Goal: Task Accomplishment & Management: Use online tool/utility

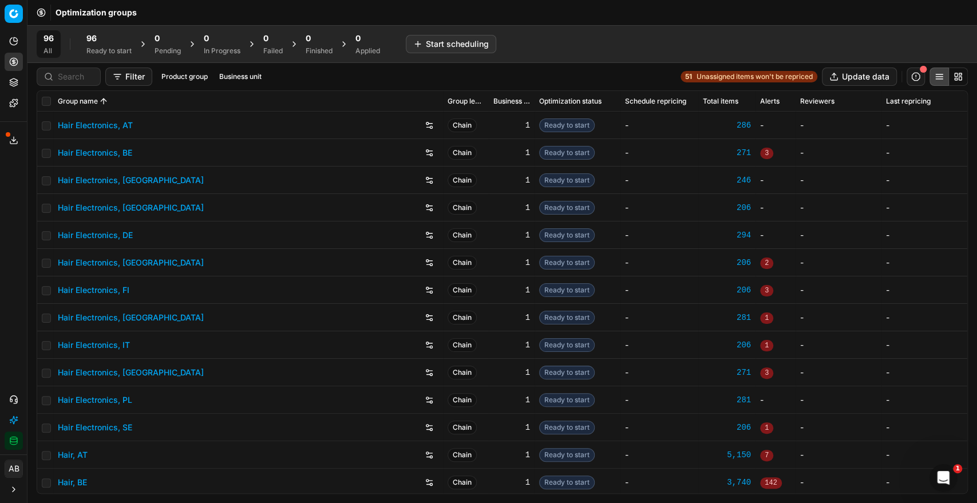
click at [117, 33] on div "96" at bounding box center [108, 38] width 45 height 11
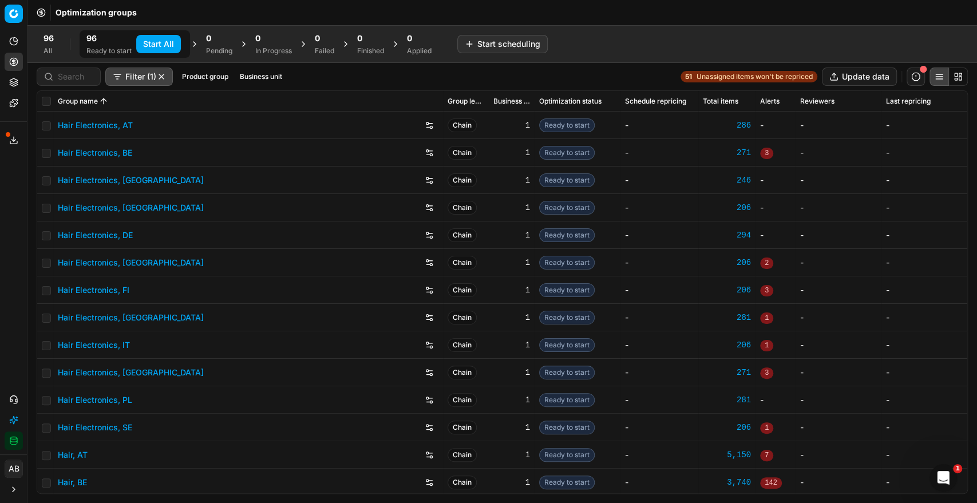
click at [161, 44] on button "Start All" at bounding box center [158, 44] width 45 height 18
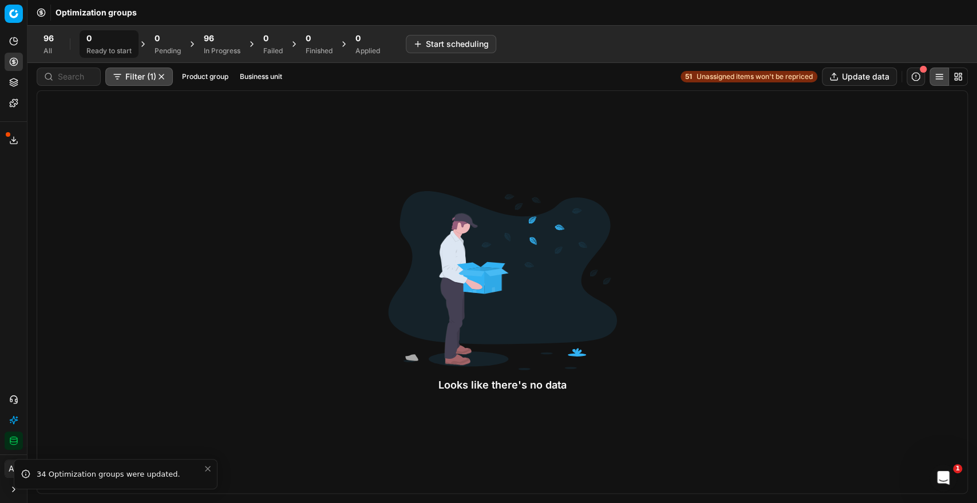
click at [206, 469] on icon "Close toast" at bounding box center [207, 468] width 9 height 9
click at [48, 49] on div "All" at bounding box center [49, 50] width 10 height 9
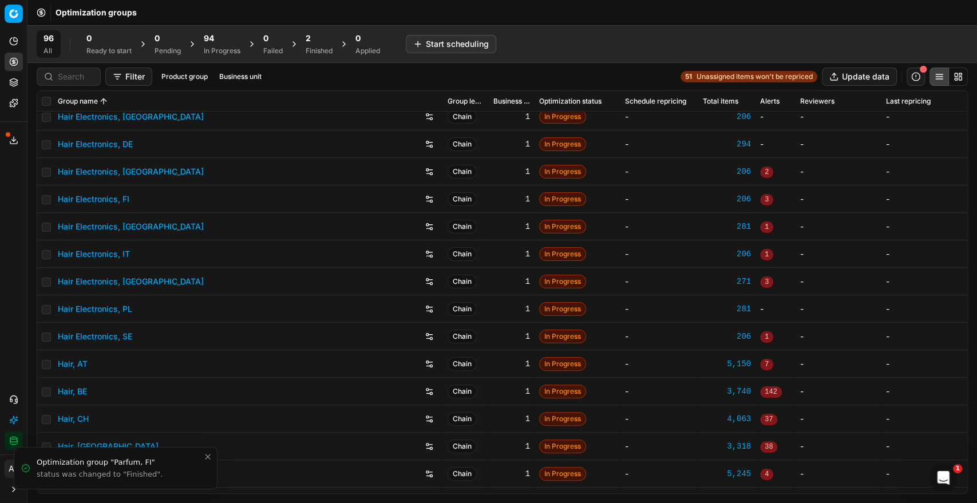
scroll to position [92, 0]
click at [121, 222] on link "Hair Electronics, [GEOGRAPHIC_DATA]" at bounding box center [131, 225] width 146 height 11
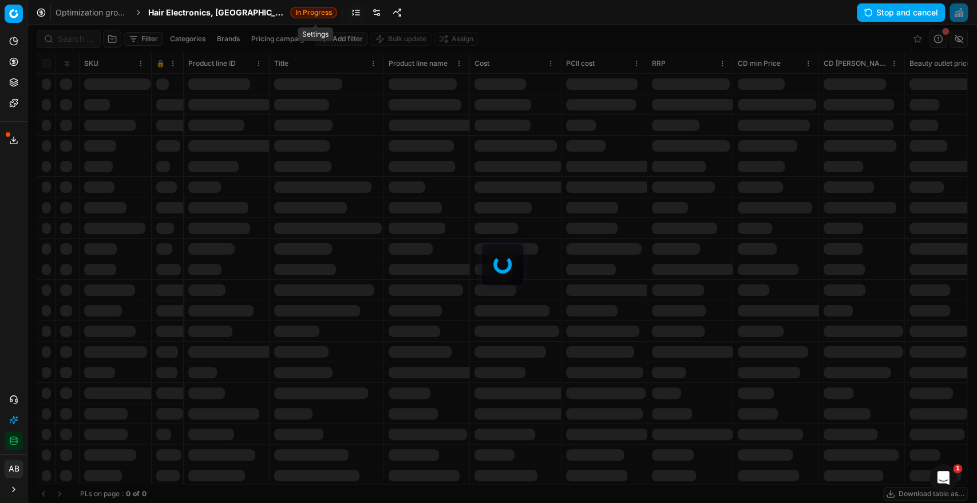
click at [367, 7] on link at bounding box center [376, 12] width 18 height 18
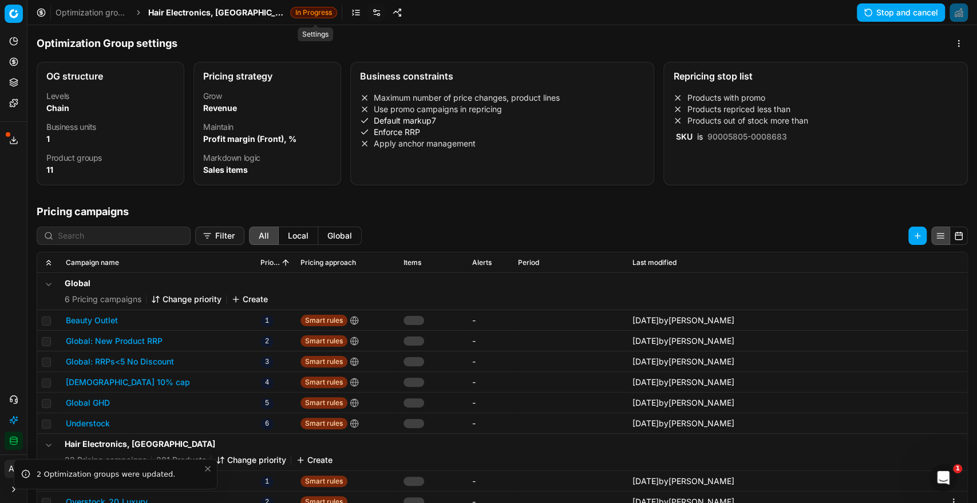
click at [367, 14] on link at bounding box center [376, 12] width 18 height 18
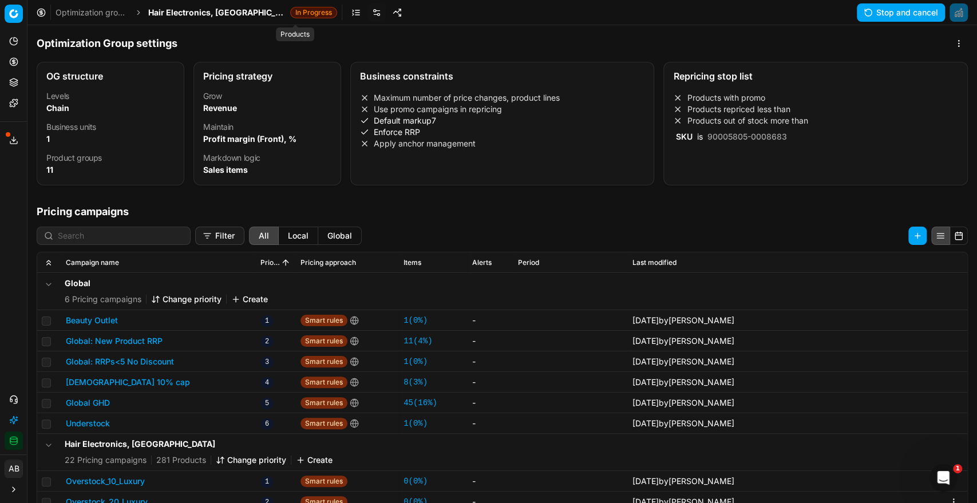
click at [347, 10] on link at bounding box center [356, 12] width 18 height 18
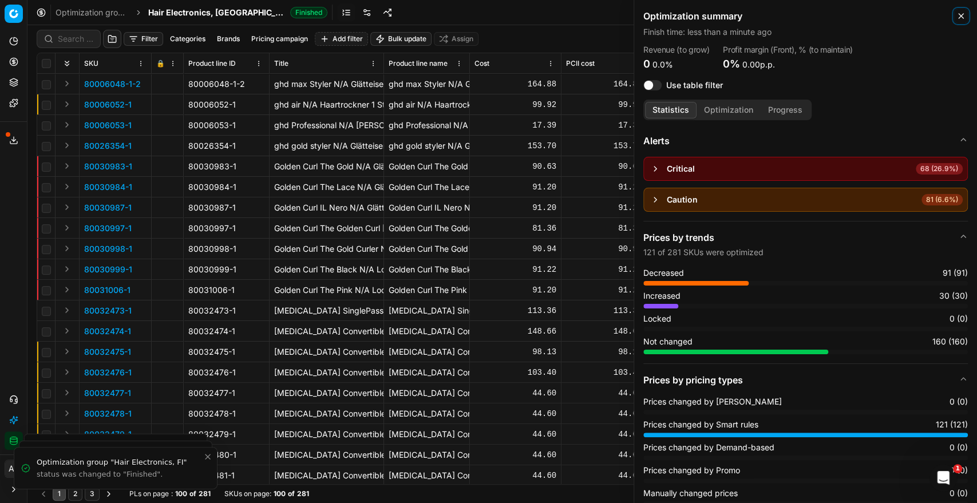
click at [962, 19] on icon "button" at bounding box center [960, 15] width 9 height 9
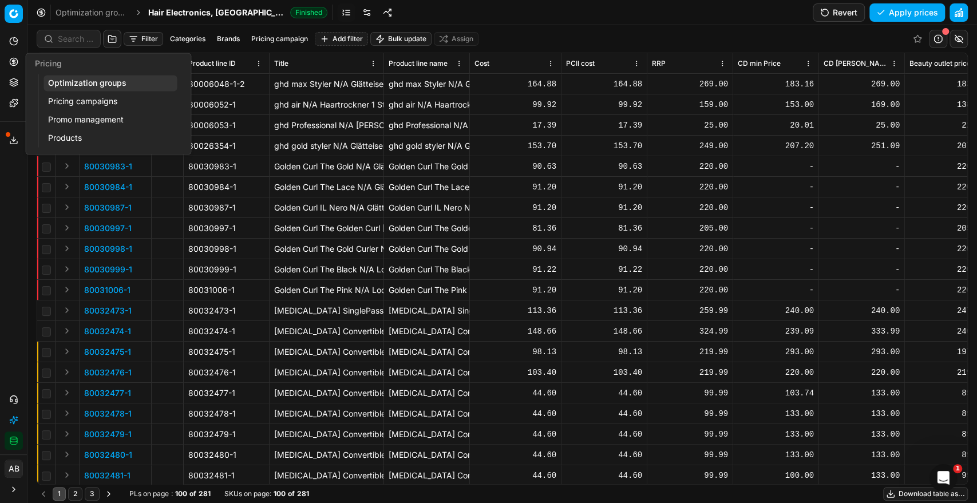
click at [97, 89] on link "Optimization groups" at bounding box center [110, 83] width 133 height 16
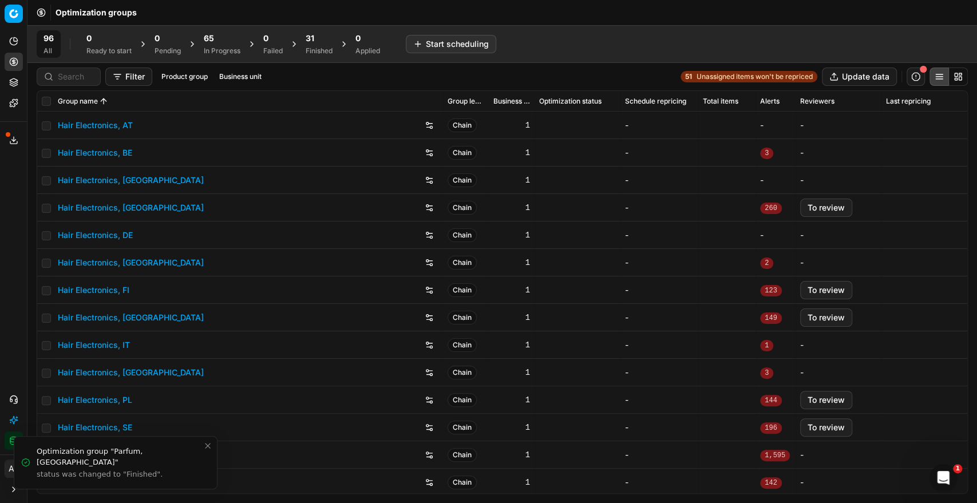
click at [808, 207] on button "To review" at bounding box center [826, 208] width 52 height 18
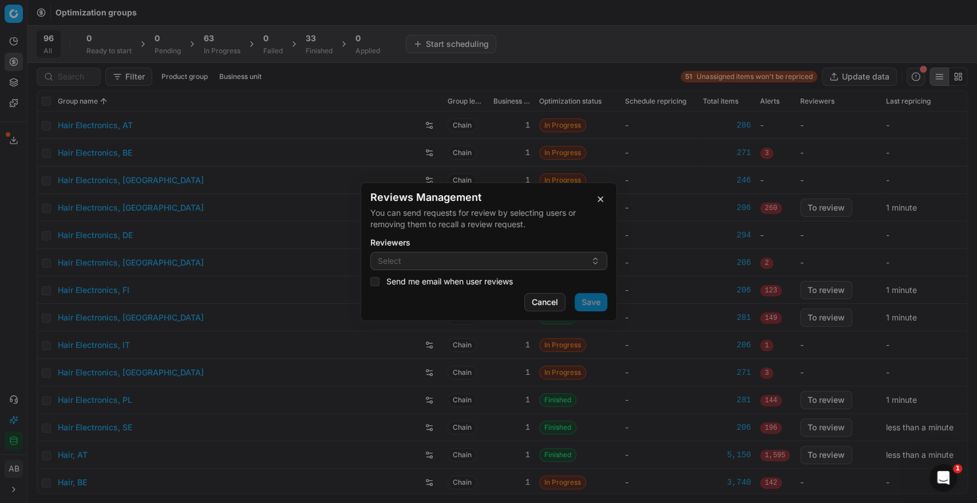
click at [603, 196] on button "button" at bounding box center [601, 199] width 14 height 14
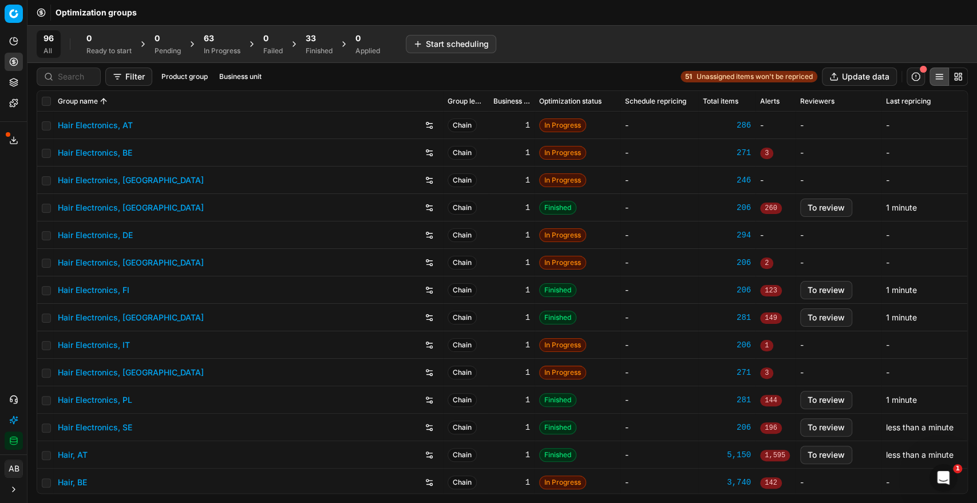
click at [309, 57] on div "33 Finished" at bounding box center [319, 43] width 41 height 27
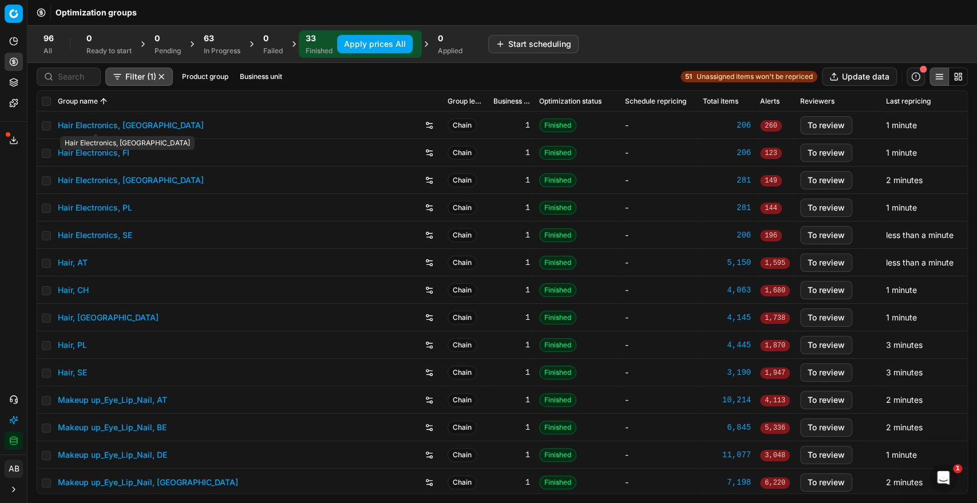
click at [123, 127] on link "Hair Electronics, [GEOGRAPHIC_DATA]" at bounding box center [131, 125] width 146 height 11
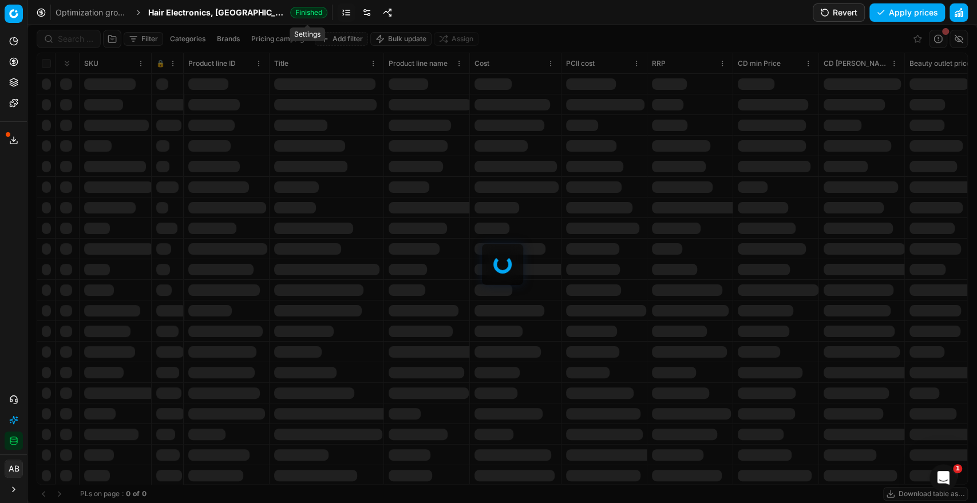
click at [358, 9] on link at bounding box center [367, 12] width 18 height 18
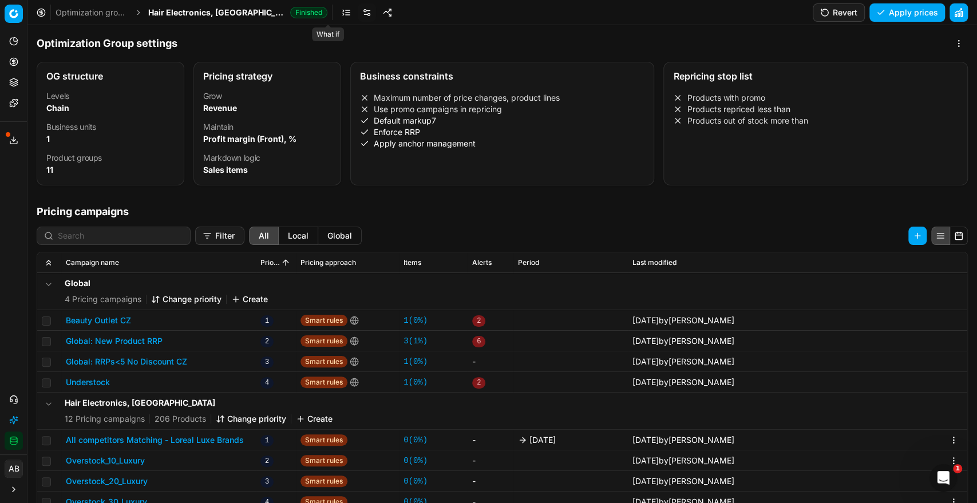
click at [378, 14] on link at bounding box center [387, 12] width 18 height 18
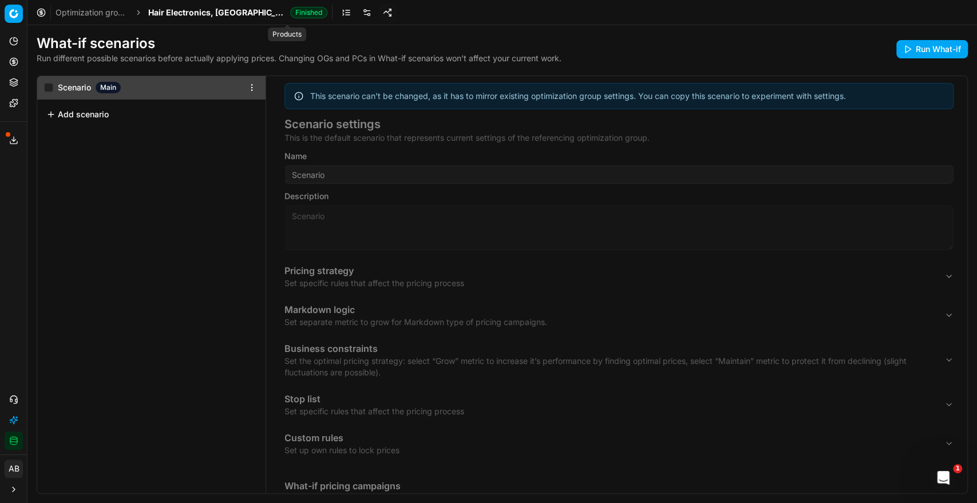
click at [337, 10] on link at bounding box center [346, 12] width 18 height 18
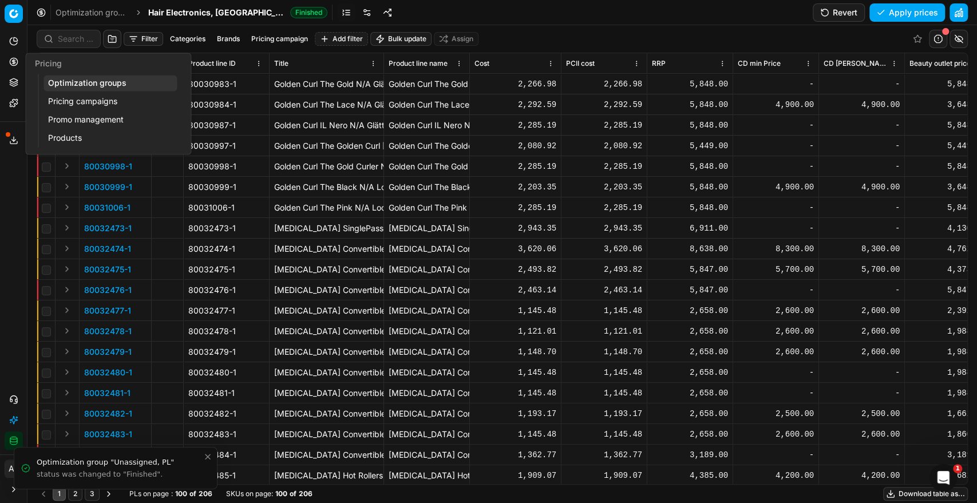
click at [68, 80] on link "Optimization groups" at bounding box center [110, 83] width 133 height 16
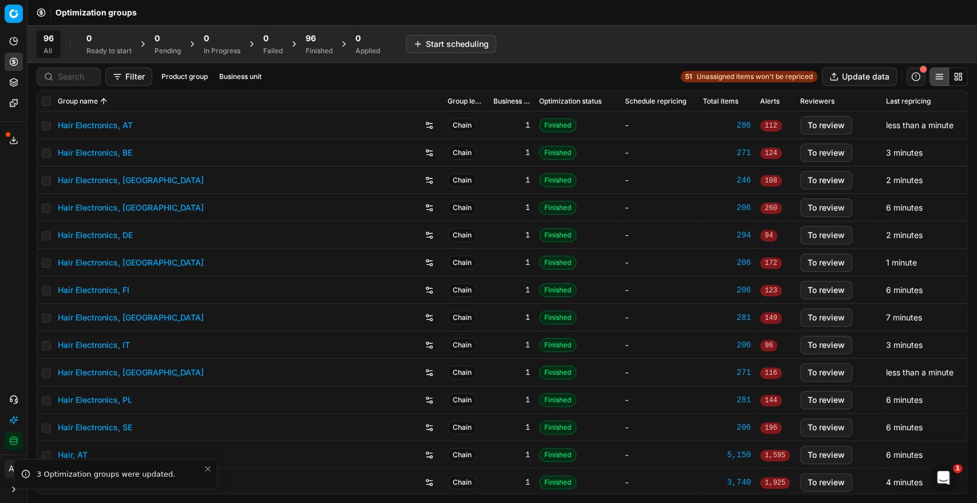
click at [323, 41] on div "96" at bounding box center [319, 38] width 27 height 11
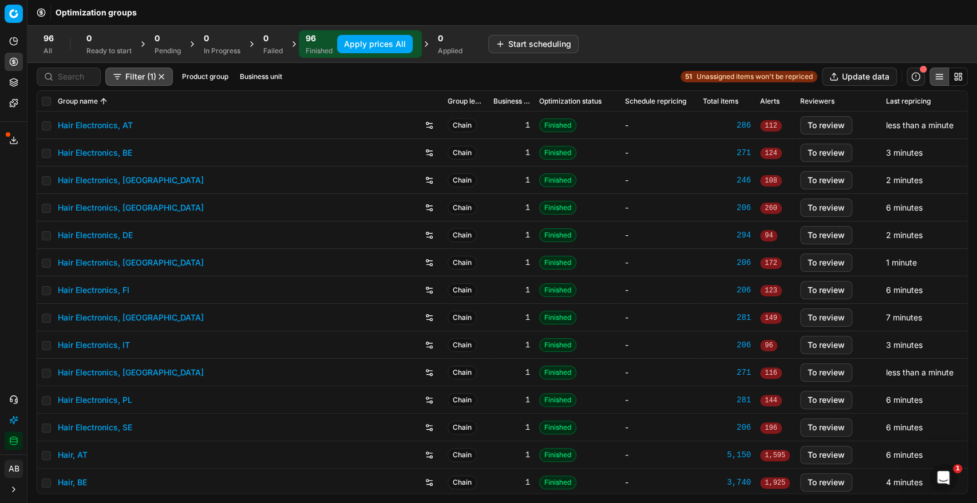
click at [365, 37] on button "Apply prices All" at bounding box center [375, 44] width 76 height 18
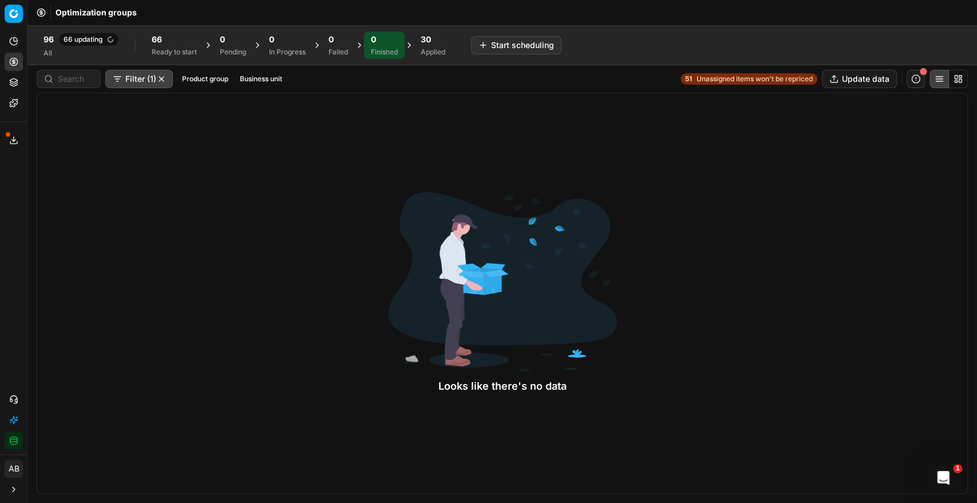
drag, startPoint x: 9, startPoint y: 150, endPoint x: 11, endPoint y: 135, distance: 15.1
click at [11, 135] on div "Export service 3" at bounding box center [13, 140] width 27 height 27
click at [11, 136] on icon at bounding box center [13, 140] width 9 height 9
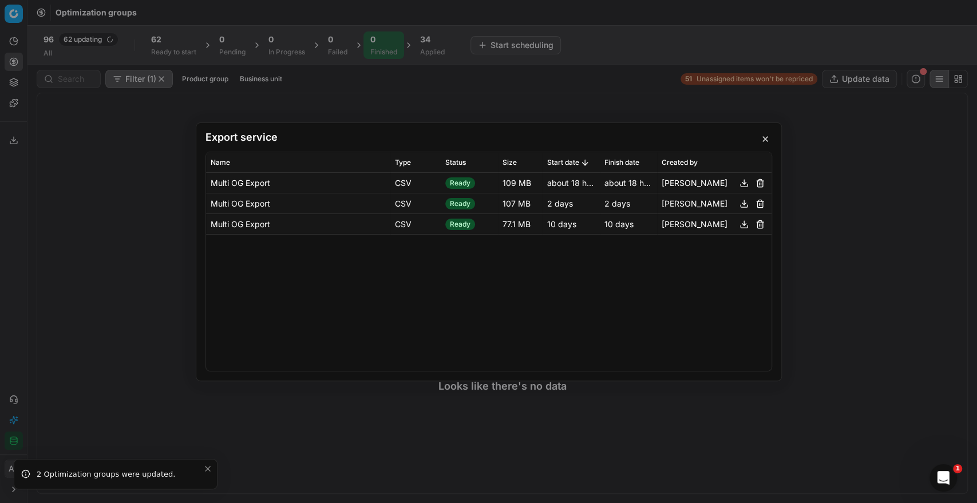
click at [766, 140] on button "button" at bounding box center [765, 139] width 14 height 14
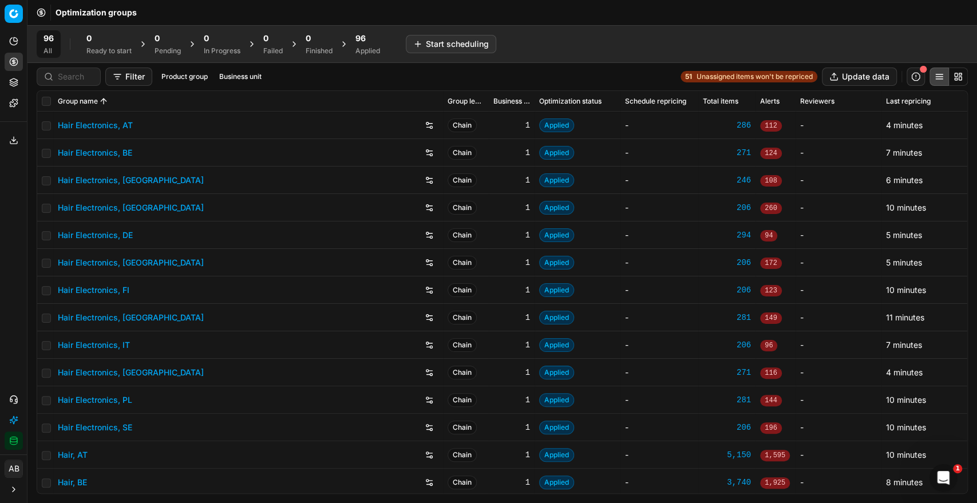
drag, startPoint x: 390, startPoint y: 38, endPoint x: 373, endPoint y: 42, distance: 18.3
click at [373, 42] on div "96 All 0 Ready to start 0 Pending 0 In Progress 0 Failed 0 Finished 96 Applied …" at bounding box center [267, 43] width 460 height 27
click at [373, 42] on div "96" at bounding box center [367, 38] width 25 height 11
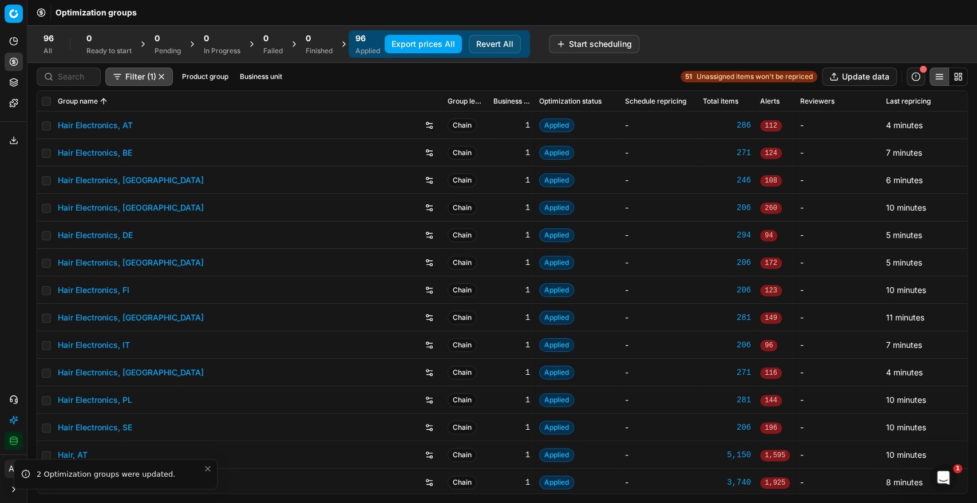
click at [259, 69] on div "Filter (1) Product group Business unit" at bounding box center [162, 77] width 250 height 18
click at [247, 76] on button "Business unit" at bounding box center [261, 77] width 52 height 14
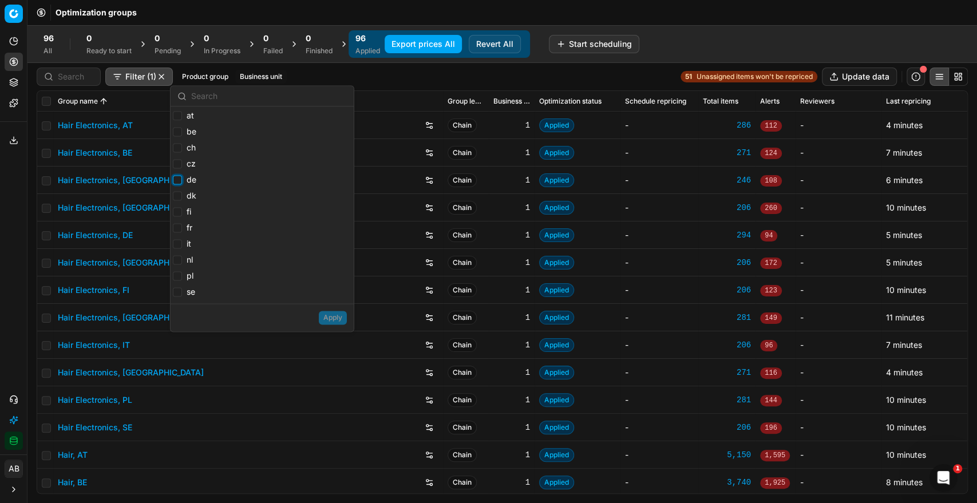
click at [179, 179] on input "de" at bounding box center [177, 179] width 9 height 9
checkbox input "true"
click at [327, 316] on button "Apply" at bounding box center [333, 318] width 28 height 14
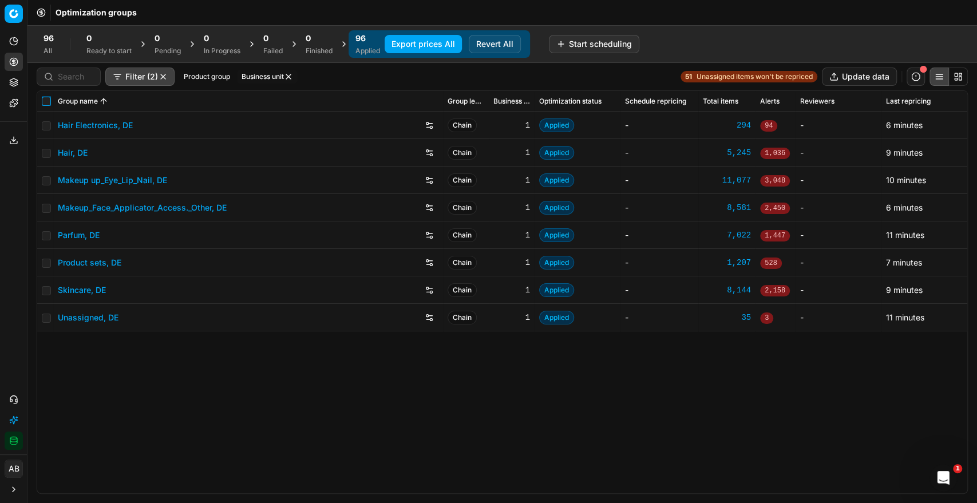
click at [48, 99] on input "checkbox" at bounding box center [46, 101] width 9 height 9
checkbox input "true"
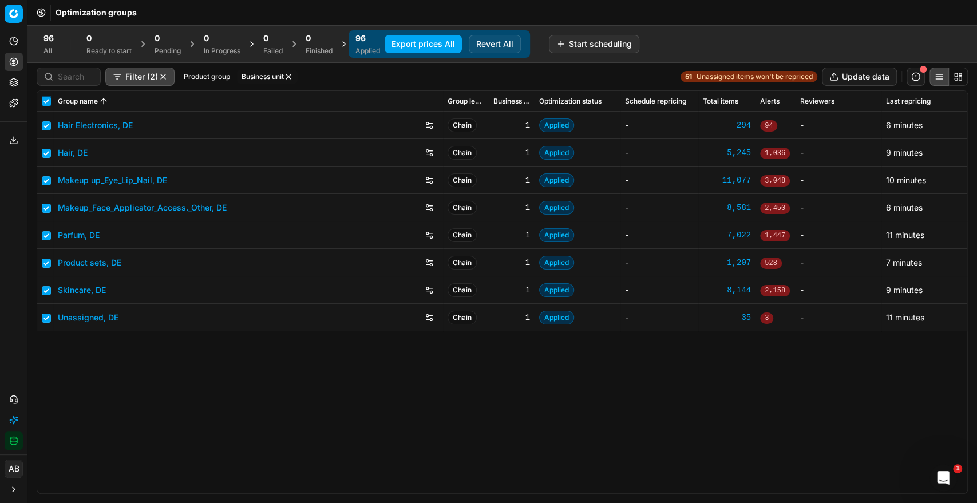
checkbox input "true"
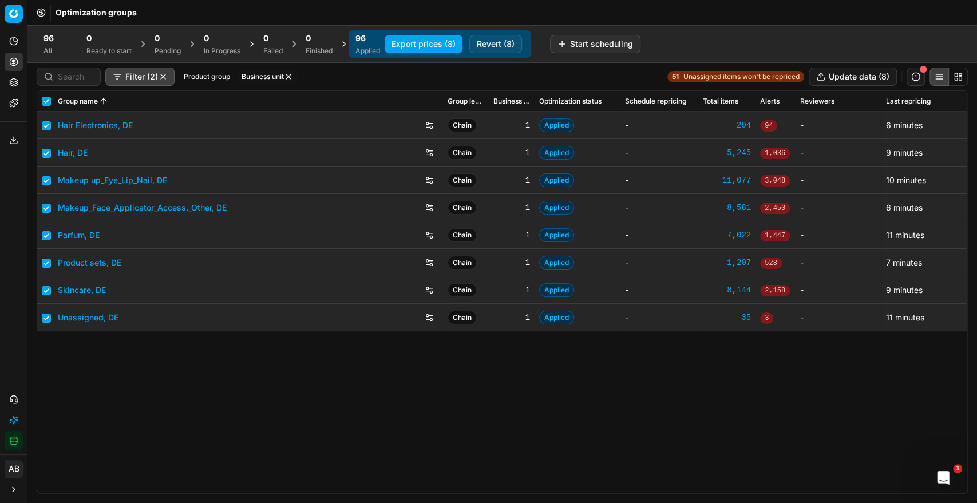
click at [448, 40] on button "Export prices (8)" at bounding box center [424, 44] width 78 height 18
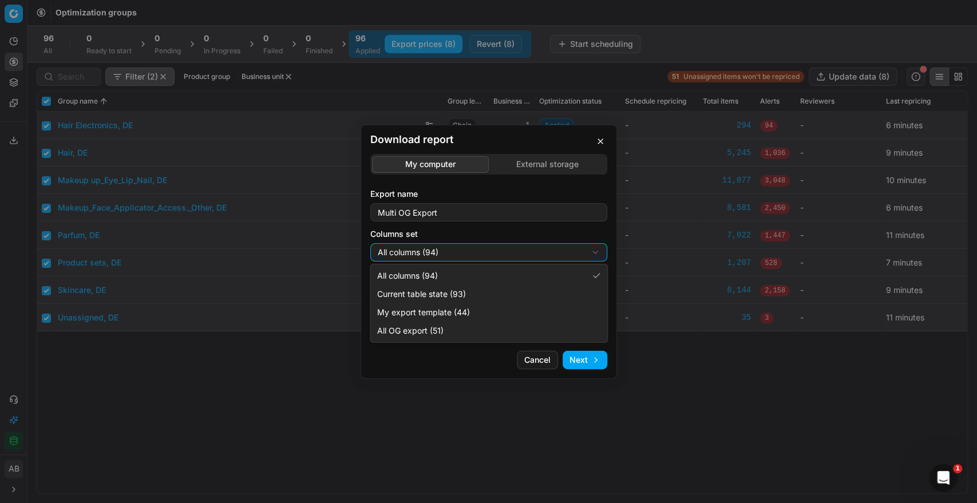
click at [471, 255] on div "Download report My computer External storage Export name Multi OG Export Column…" at bounding box center [488, 251] width 977 height 503
select select "custom"
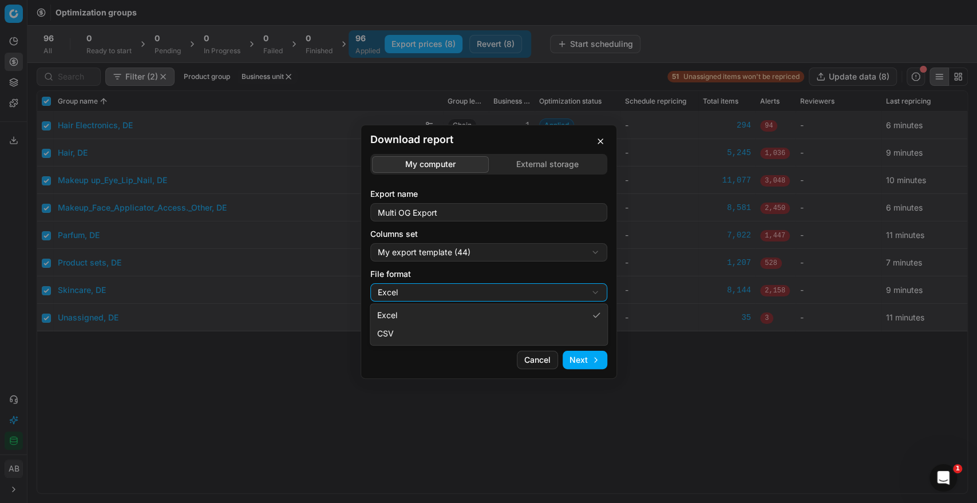
click at [460, 290] on div "Download report My computer External storage Export name Multi OG Export Column…" at bounding box center [488, 251] width 977 height 503
select select "csv"
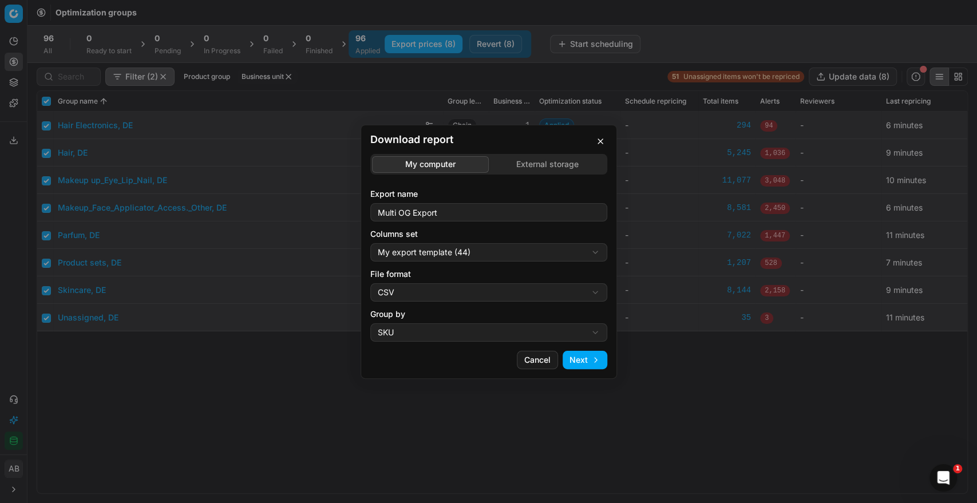
click at [587, 364] on button "Next" at bounding box center [585, 360] width 45 height 18
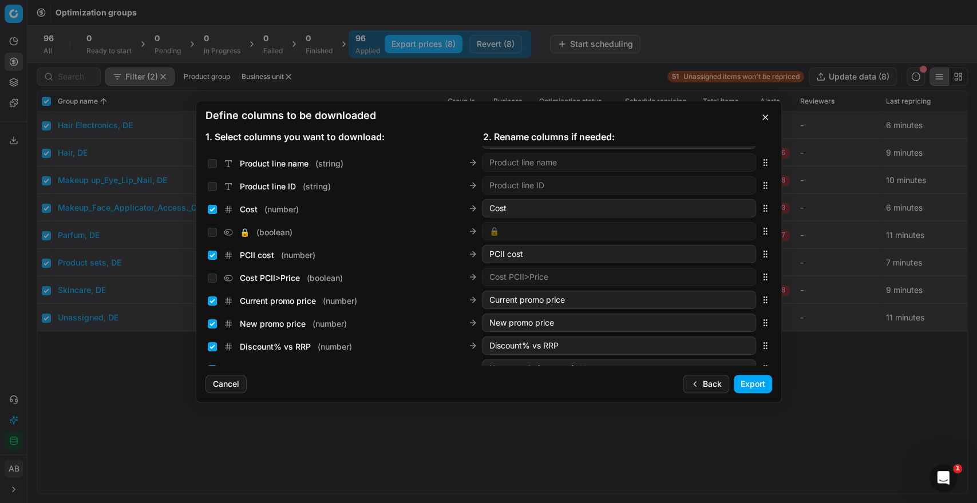
scroll to position [169, 0]
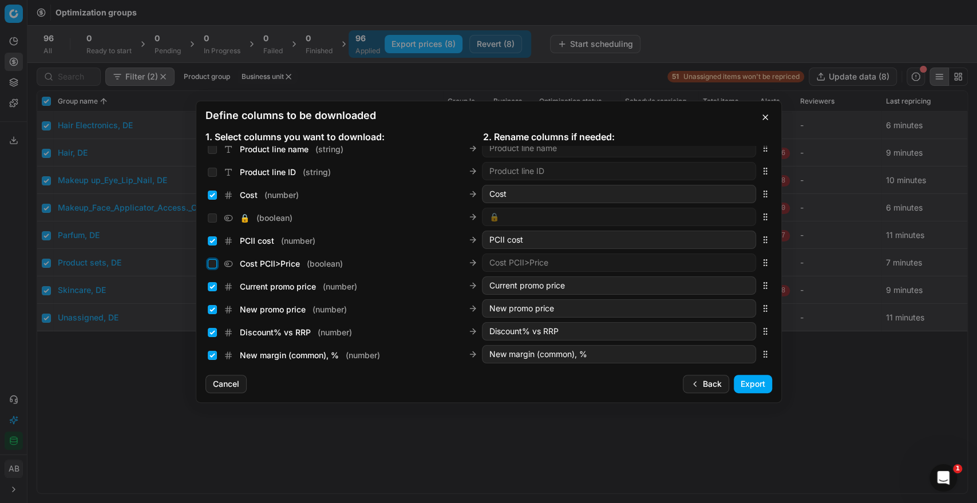
click at [215, 266] on input "Cost PCII>Price ( boolean )" at bounding box center [212, 263] width 9 height 9
checkbox input "true"
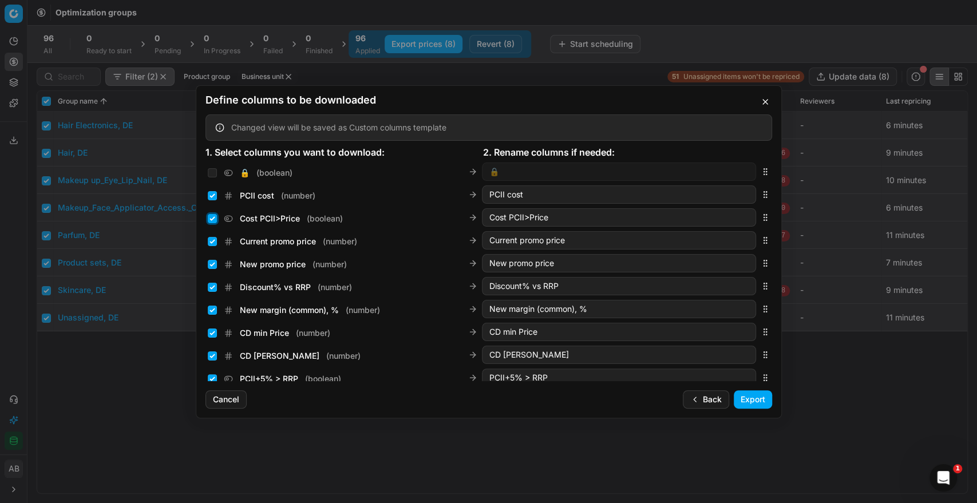
scroll to position [229, 0]
click at [749, 396] on button "Export" at bounding box center [753, 399] width 38 height 18
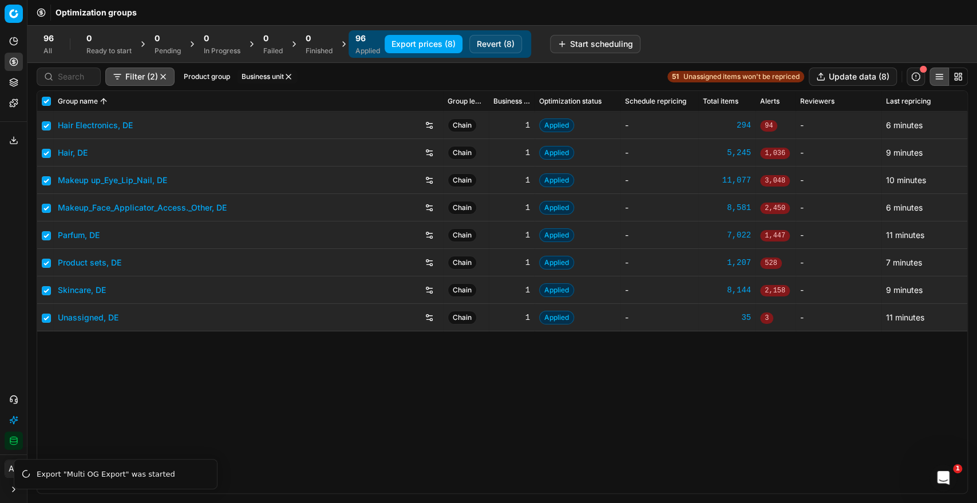
drag, startPoint x: 10, startPoint y: 149, endPoint x: 14, endPoint y: 140, distance: 10.0
click at [14, 140] on div "Export service 4" at bounding box center [13, 140] width 27 height 27
click at [14, 140] on polyline at bounding box center [14, 141] width 4 height 2
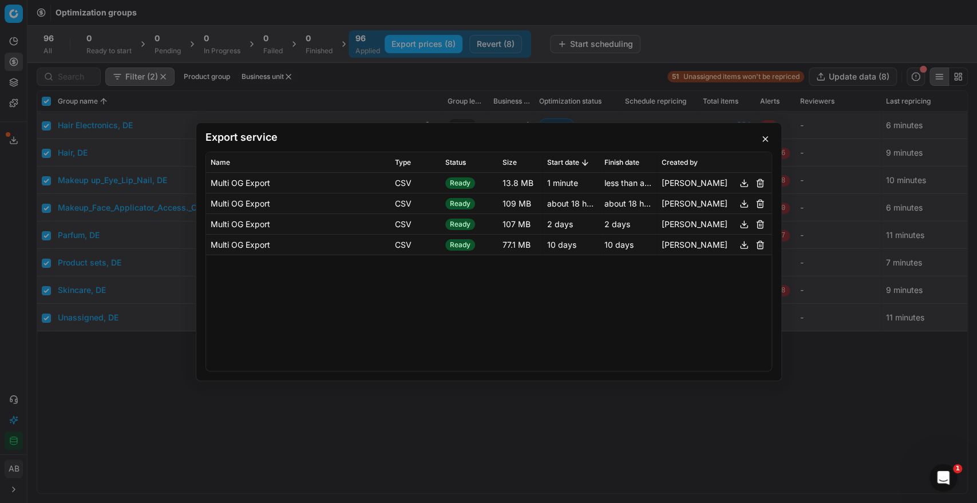
click at [745, 181] on button "button" at bounding box center [744, 183] width 14 height 14
